Goal: Information Seeking & Learning: Find specific page/section

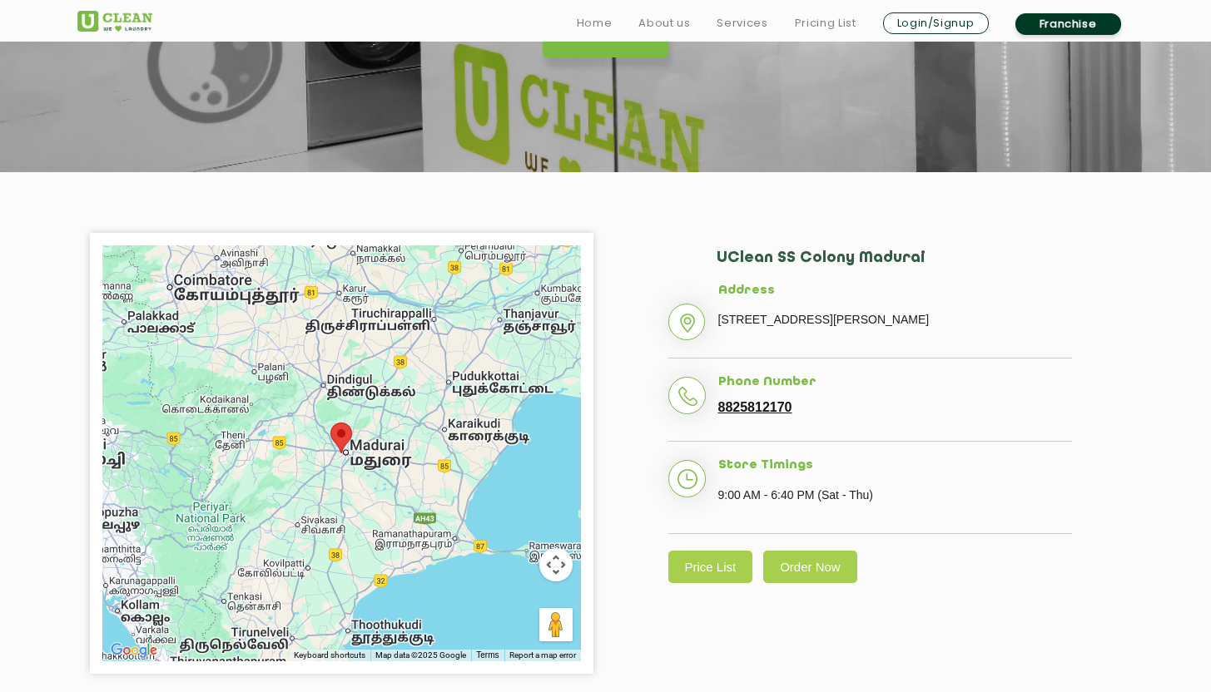
scroll to position [305, 0]
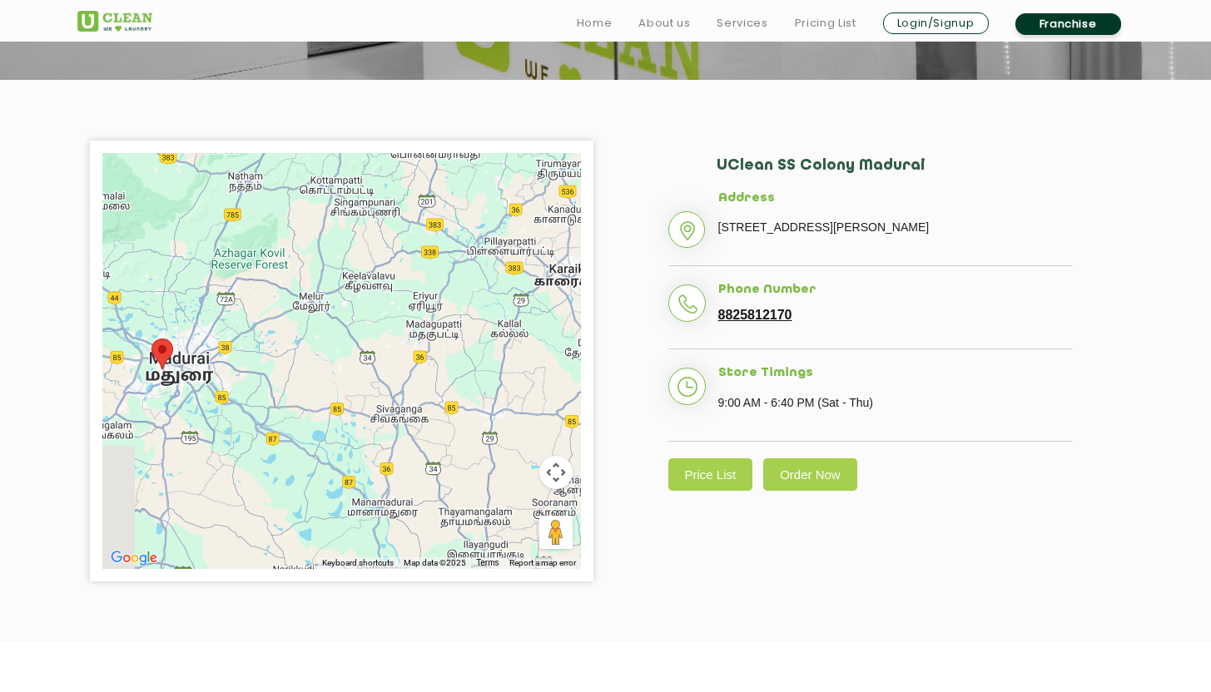
drag, startPoint x: 305, startPoint y: 375, endPoint x: 426, endPoint y: 291, distance: 147.1
click at [426, 291] on div at bounding box center [341, 361] width 478 height 416
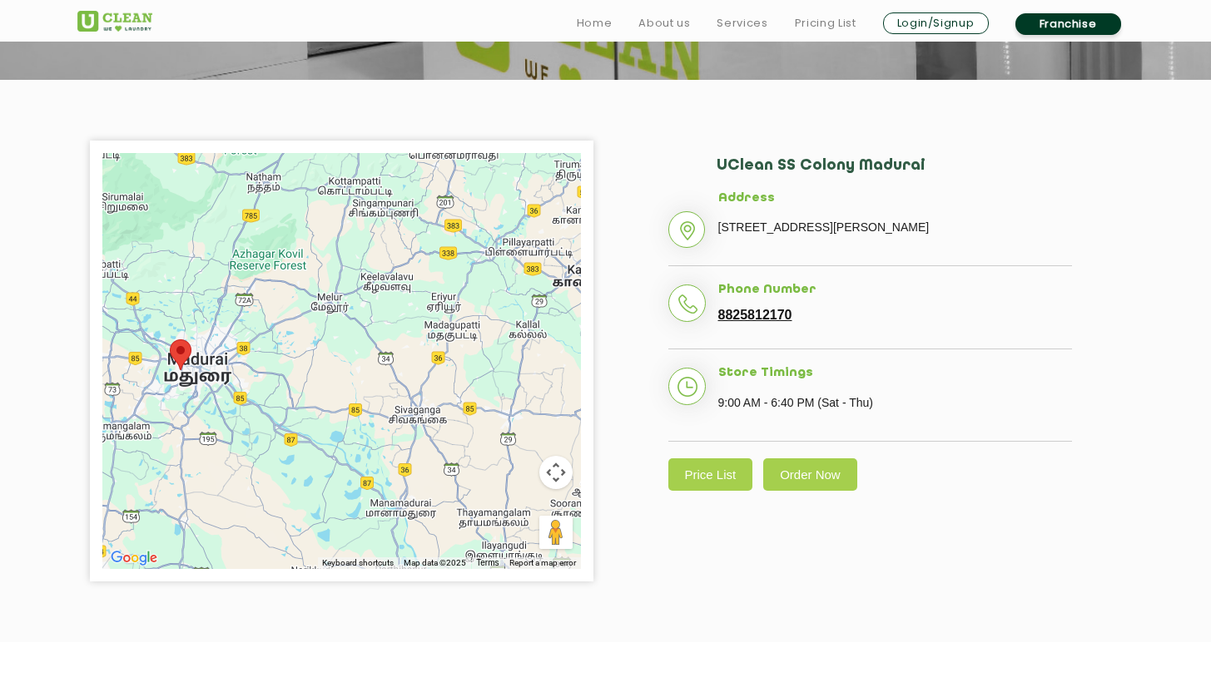
click at [377, 343] on div at bounding box center [341, 361] width 478 height 416
click at [317, 351] on div at bounding box center [341, 361] width 478 height 416
click at [334, 340] on div at bounding box center [341, 361] width 478 height 416
click at [699, 491] on link "Price List" at bounding box center [710, 475] width 85 height 32
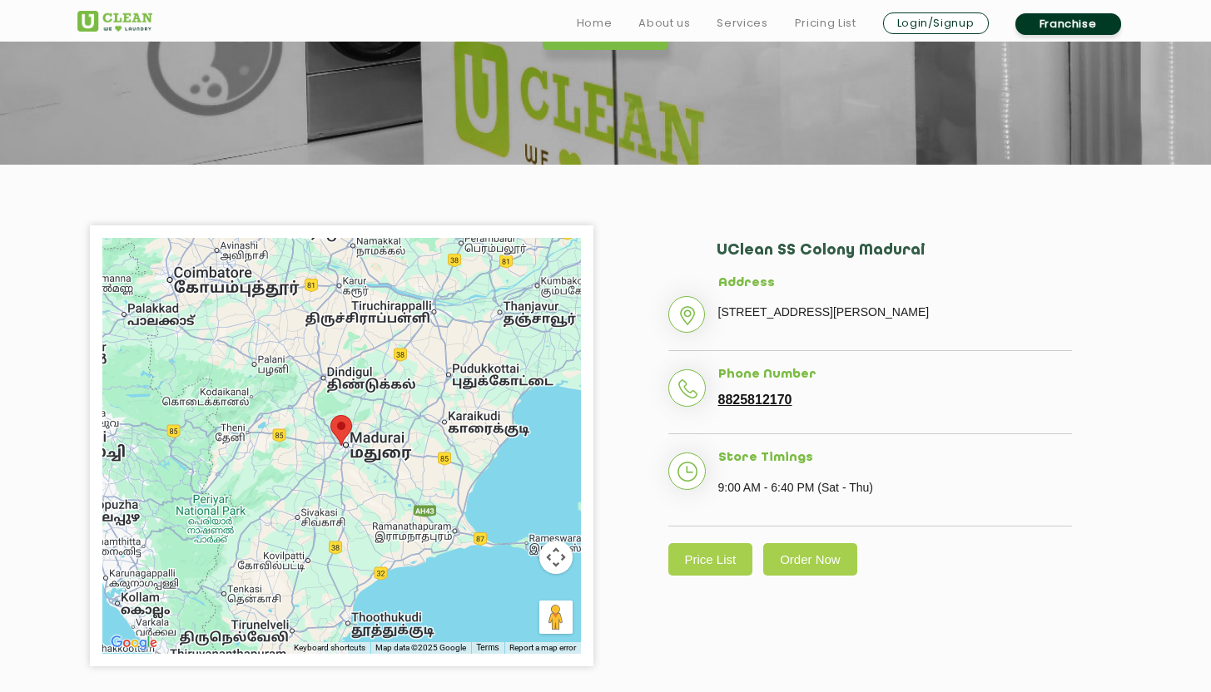
scroll to position [251, 0]
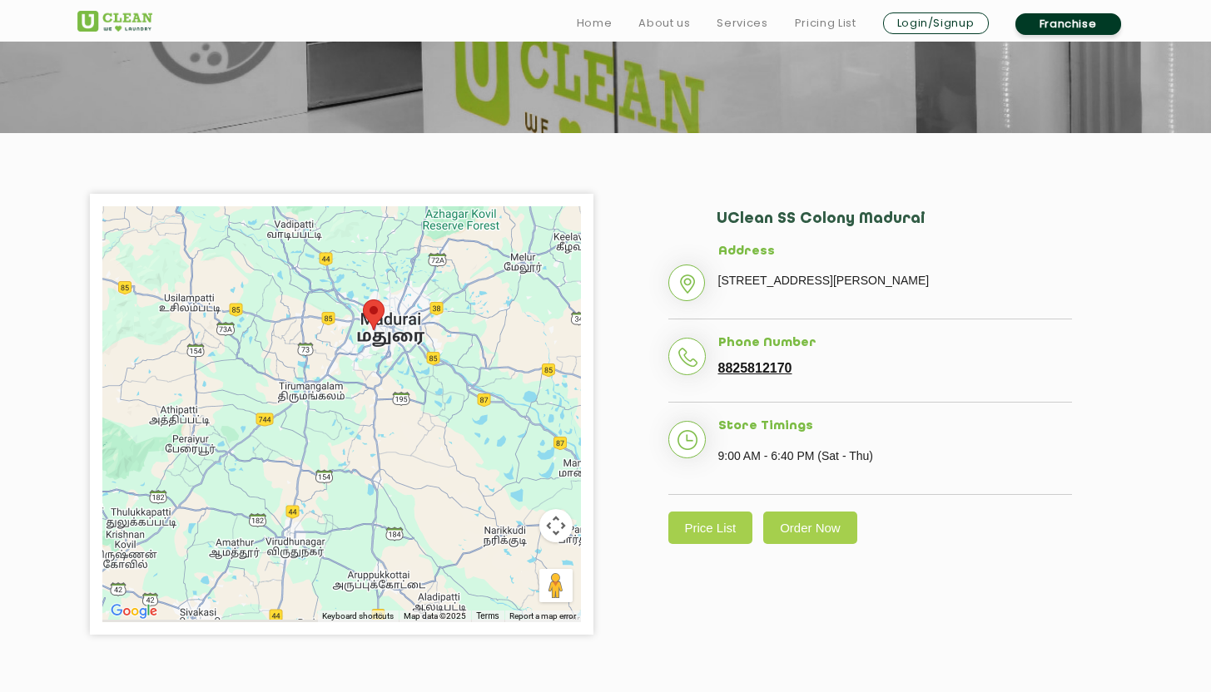
drag, startPoint x: 347, startPoint y: 455, endPoint x: 273, endPoint y: 206, distance: 259.6
click at [273, 206] on div at bounding box center [341, 414] width 478 height 416
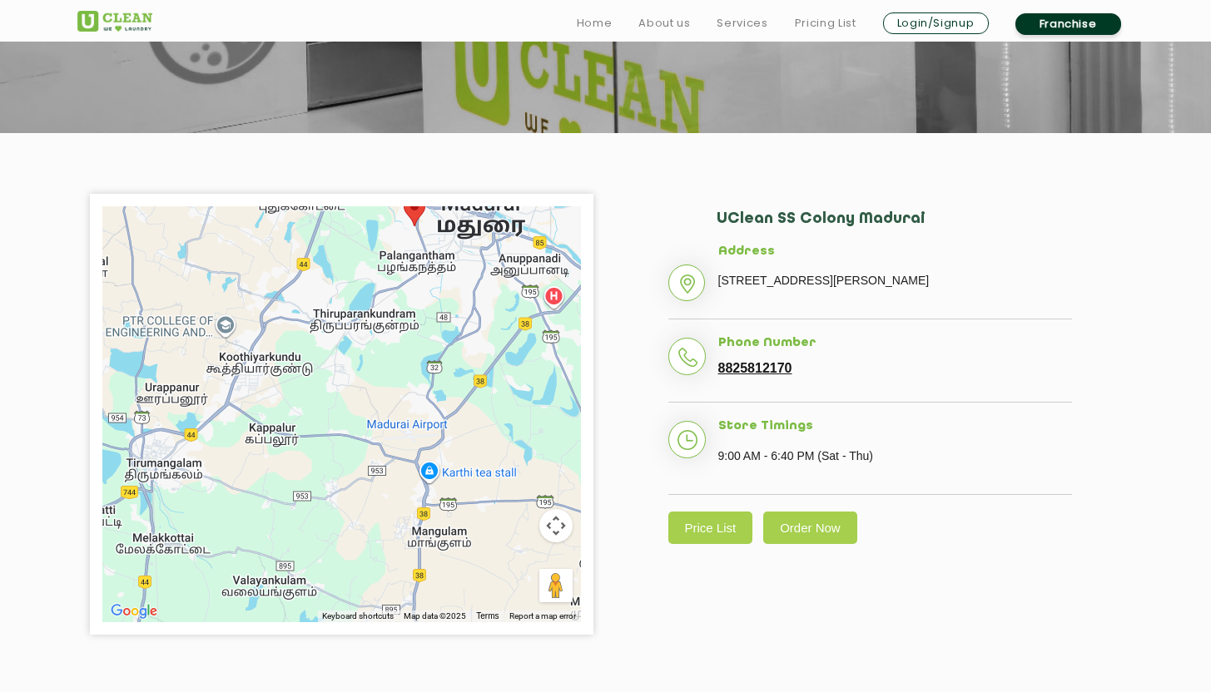
drag, startPoint x: 402, startPoint y: 388, endPoint x: 358, endPoint y: 378, distance: 45.2
click at [358, 378] on div at bounding box center [341, 414] width 478 height 416
click at [690, 284] on li "Address [STREET_ADDRESS][PERSON_NAME]" at bounding box center [870, 283] width 404 height 76
click at [464, 375] on div at bounding box center [341, 414] width 478 height 416
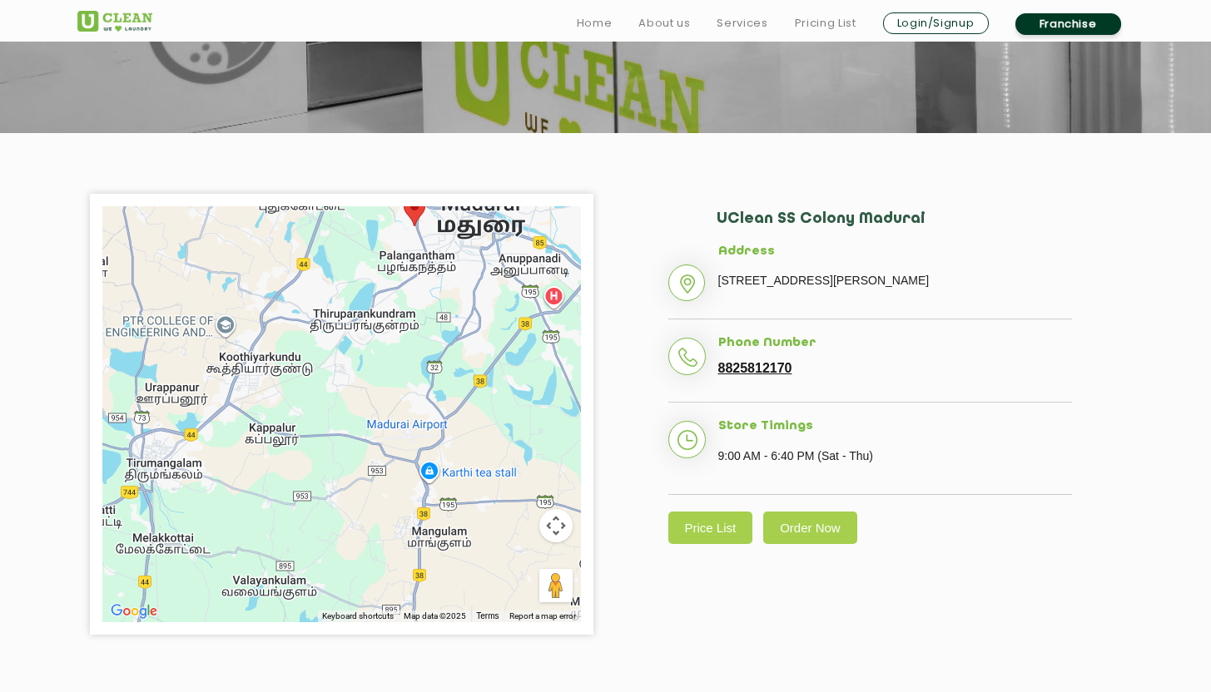
click at [520, 369] on div at bounding box center [341, 414] width 478 height 416
